Goal: Information Seeking & Learning: Learn about a topic

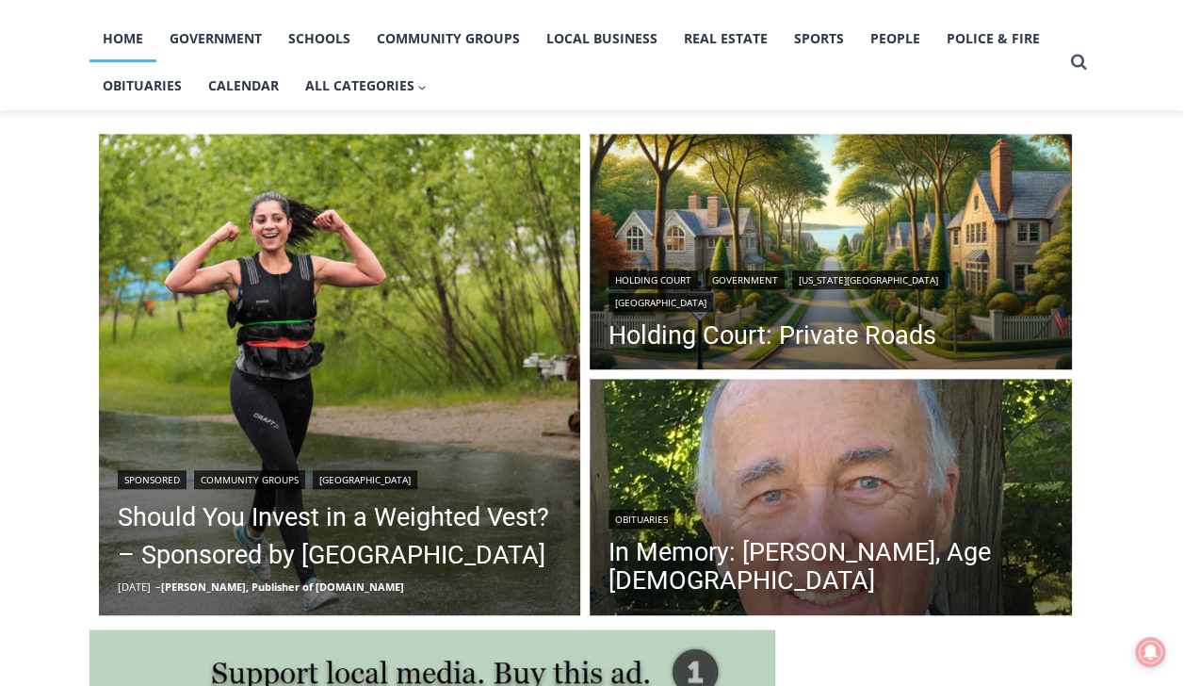
scroll to position [414, 0]
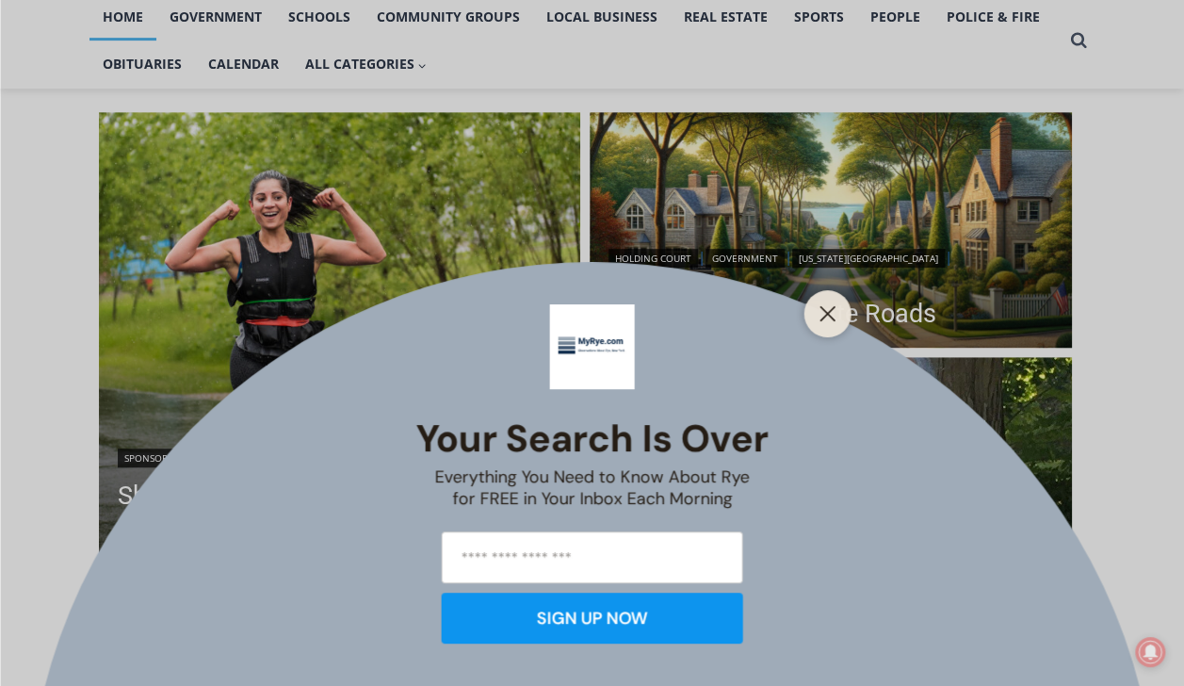
click at [846, 219] on div "Your Search is Over Everything You Need to Know About Rye for FREE in Your Inbo…" at bounding box center [592, 343] width 1184 height 686
click at [834, 329] on div at bounding box center [827, 313] width 47 height 47
click at [828, 306] on icon "Close" at bounding box center [828, 313] width 17 height 17
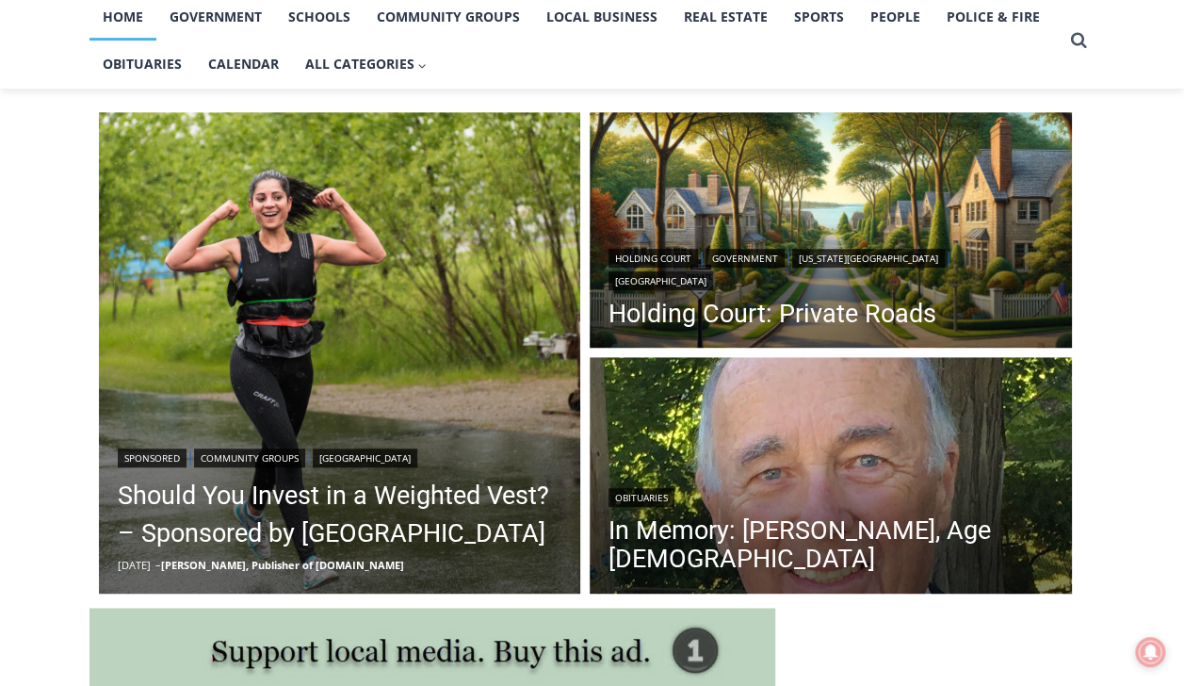
click at [805, 220] on img "Read More Holding Court: Private Roads" at bounding box center [831, 232] width 482 height 241
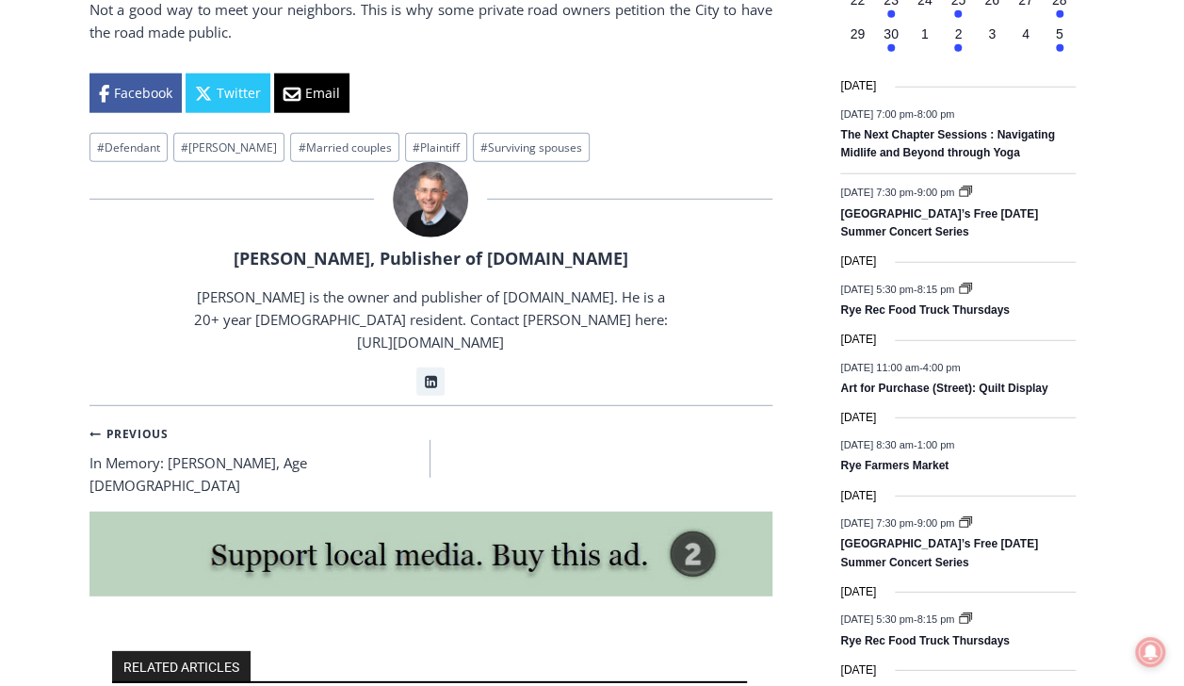
scroll to position [2396, 0]
